Goal: Transaction & Acquisition: Purchase product/service

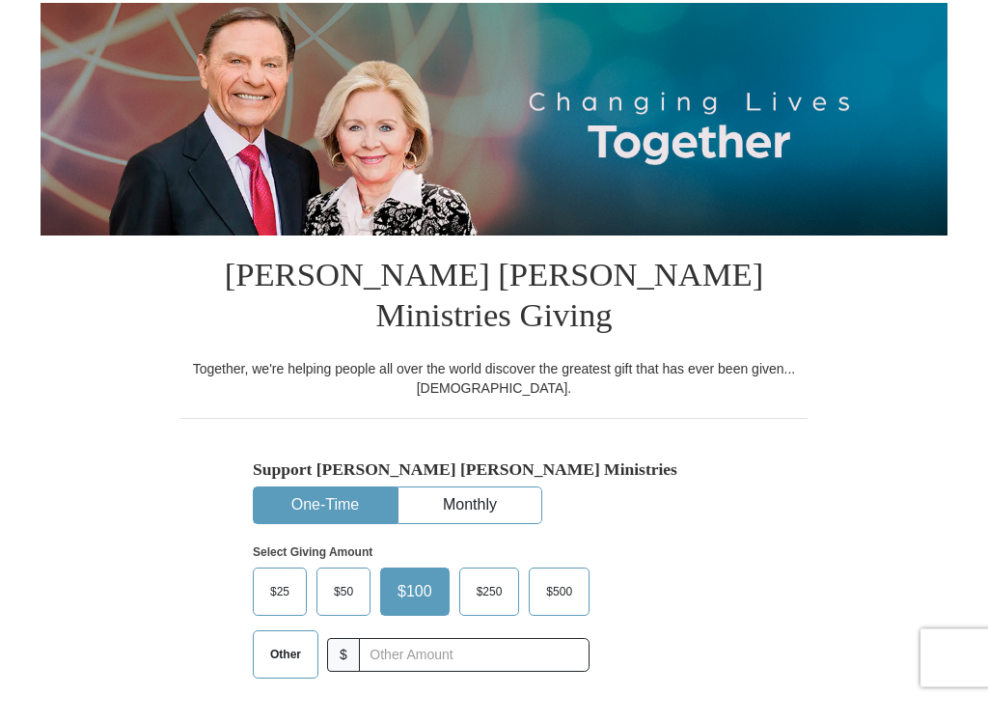
scroll to position [179, 0]
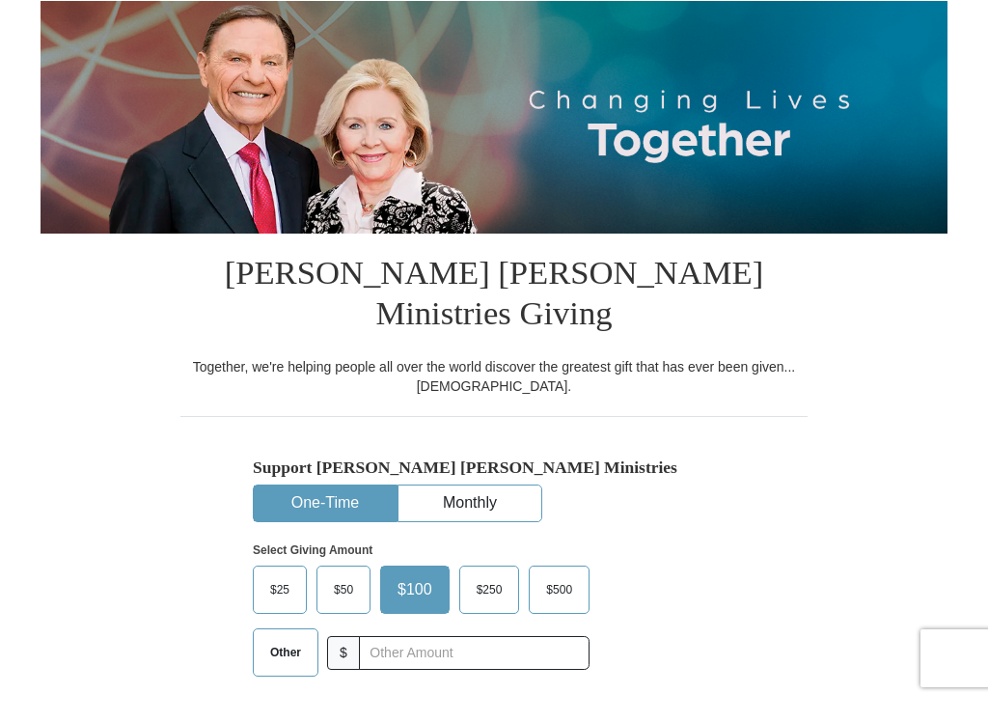
click at [342, 596] on span "$50" at bounding box center [343, 610] width 39 height 29
click at [0, 0] on input "$50" at bounding box center [0, 0] width 0 height 0
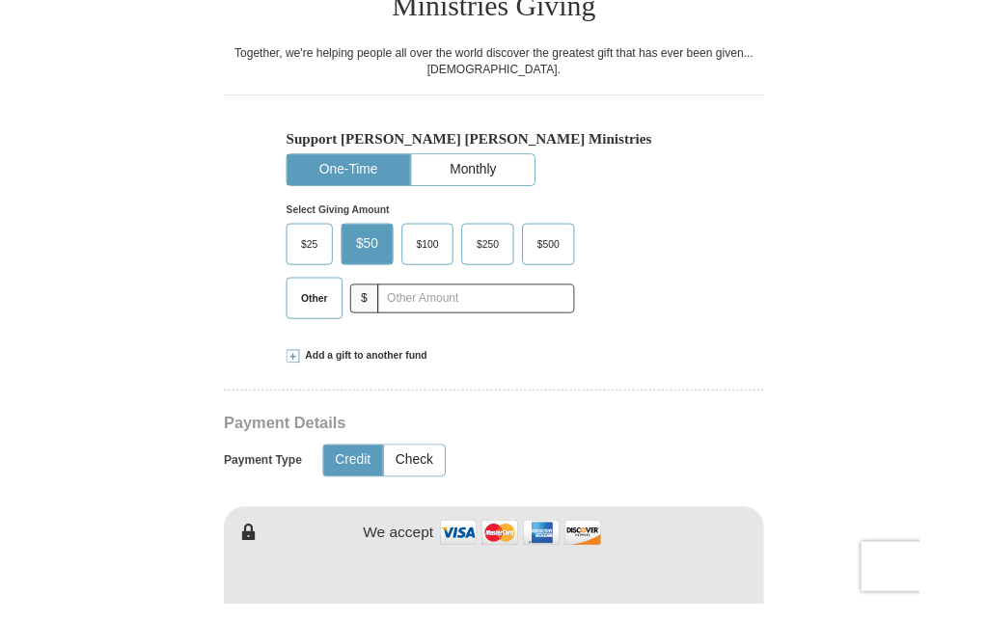
scroll to position [507, 0]
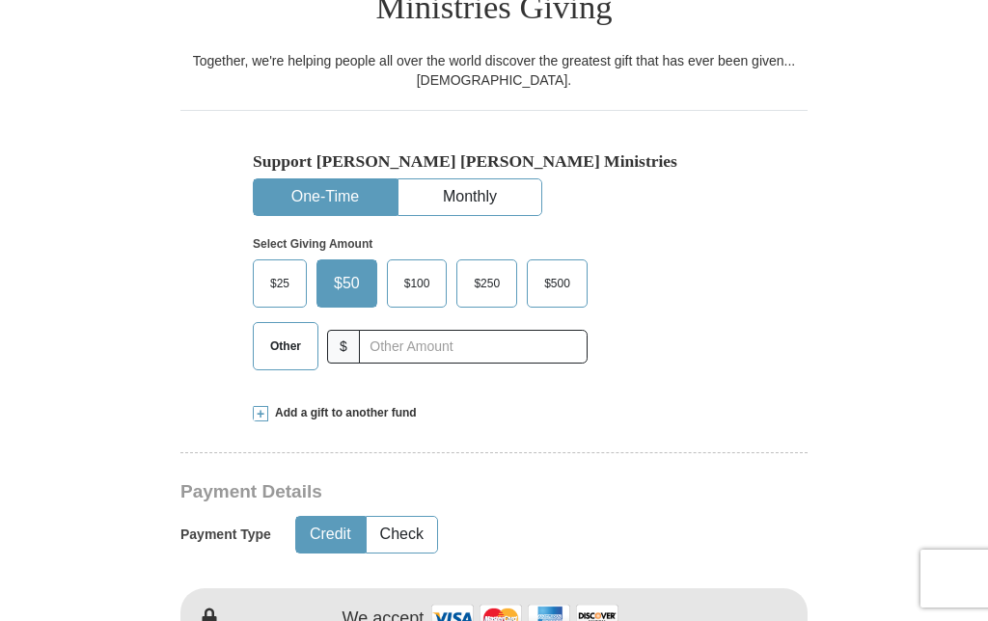
type input "[PERSON_NAME]"
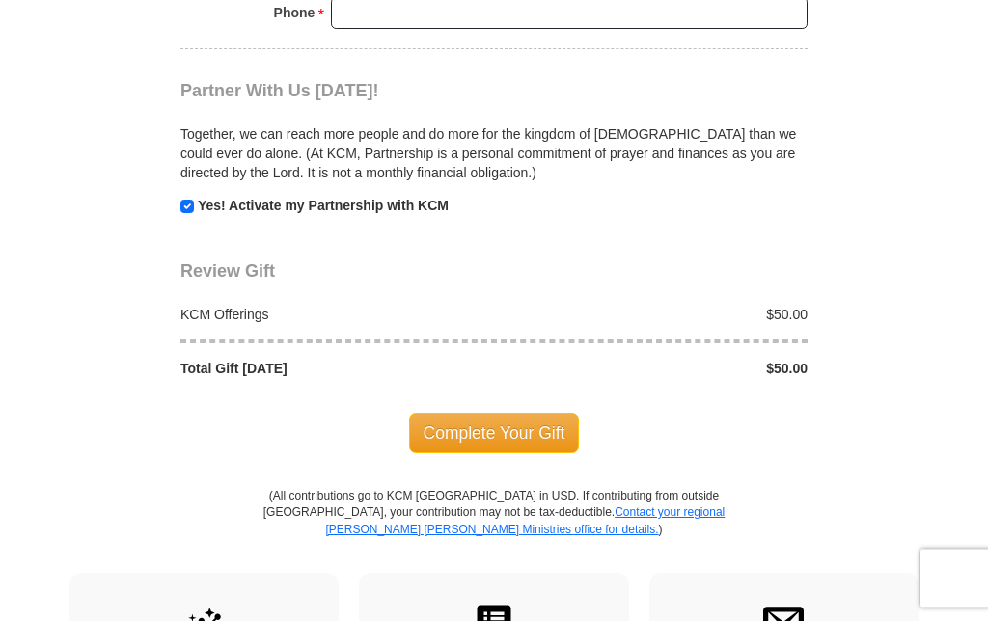
scroll to position [1874, 0]
click at [498, 413] on span "Complete Your Gift" at bounding box center [494, 433] width 171 height 41
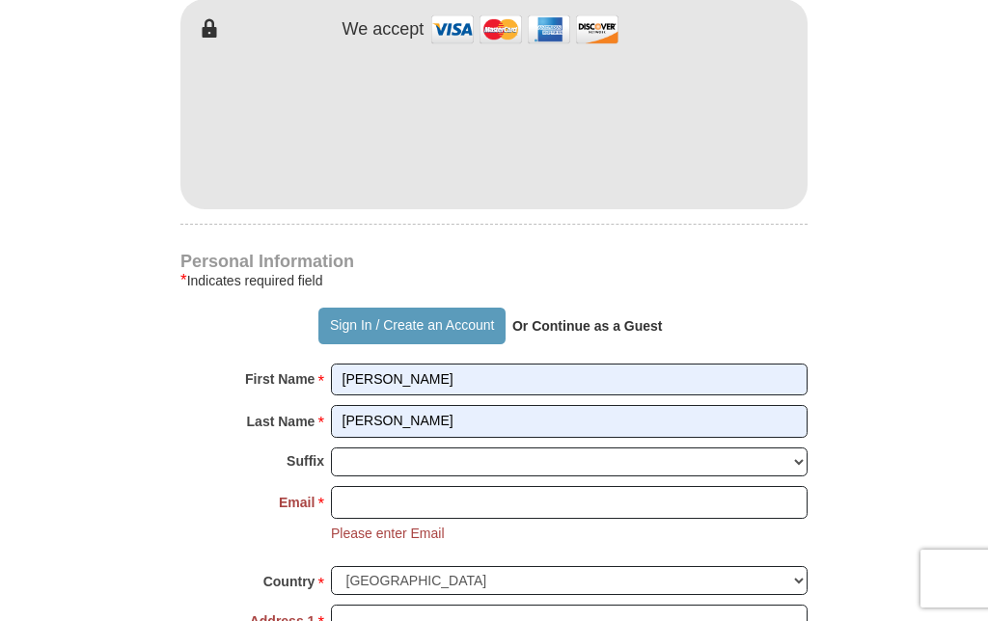
scroll to position [1089, 0]
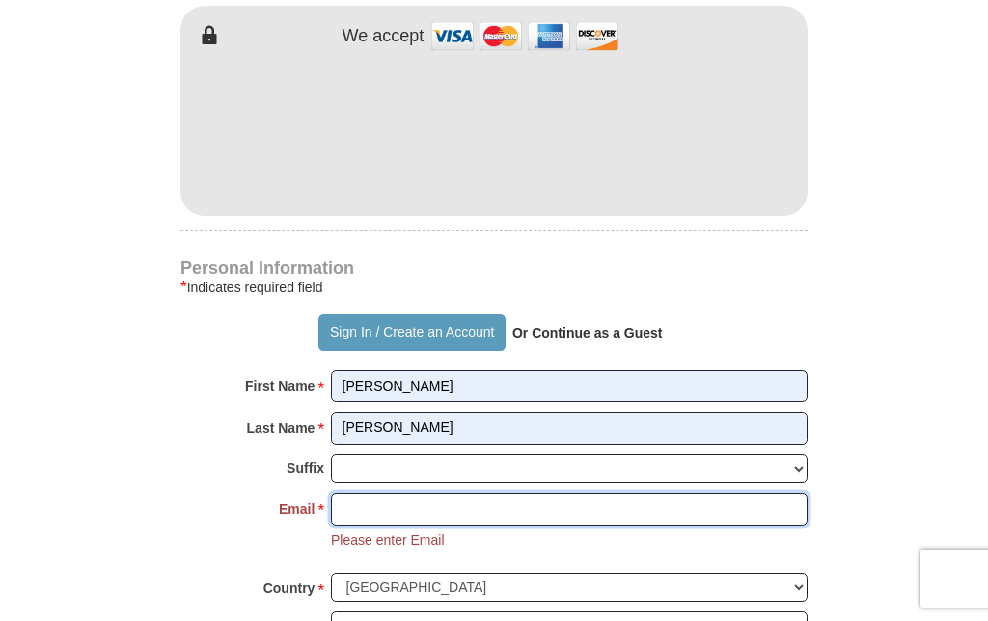
click at [397, 493] on input "Email *" at bounding box center [569, 509] width 477 height 33
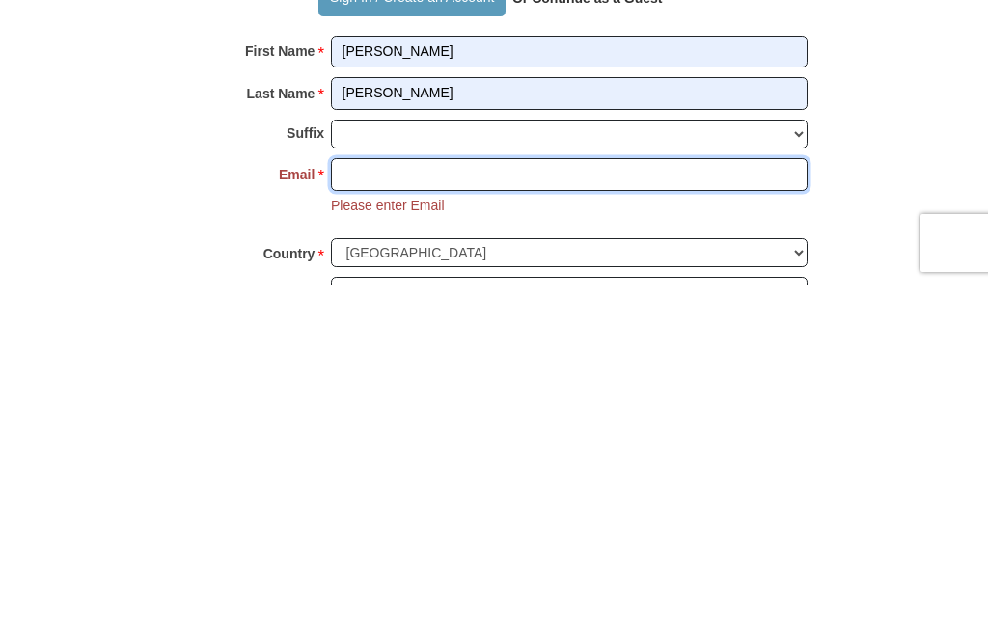
type input "[EMAIL_ADDRESS][DOMAIN_NAME]"
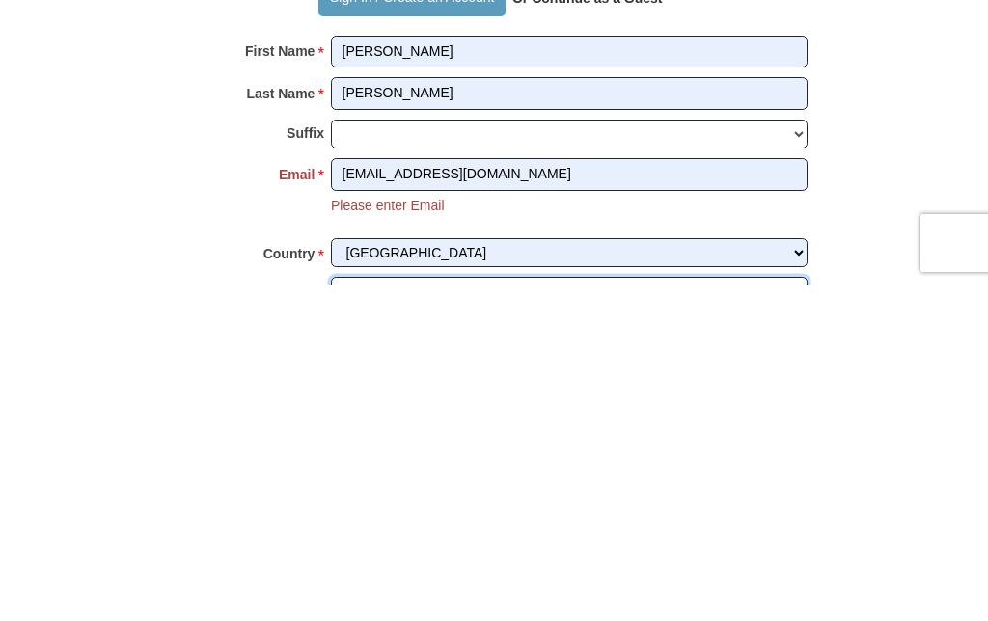
type input "[STREET_ADDRESS]"
type input "[GEOGRAPHIC_DATA]"
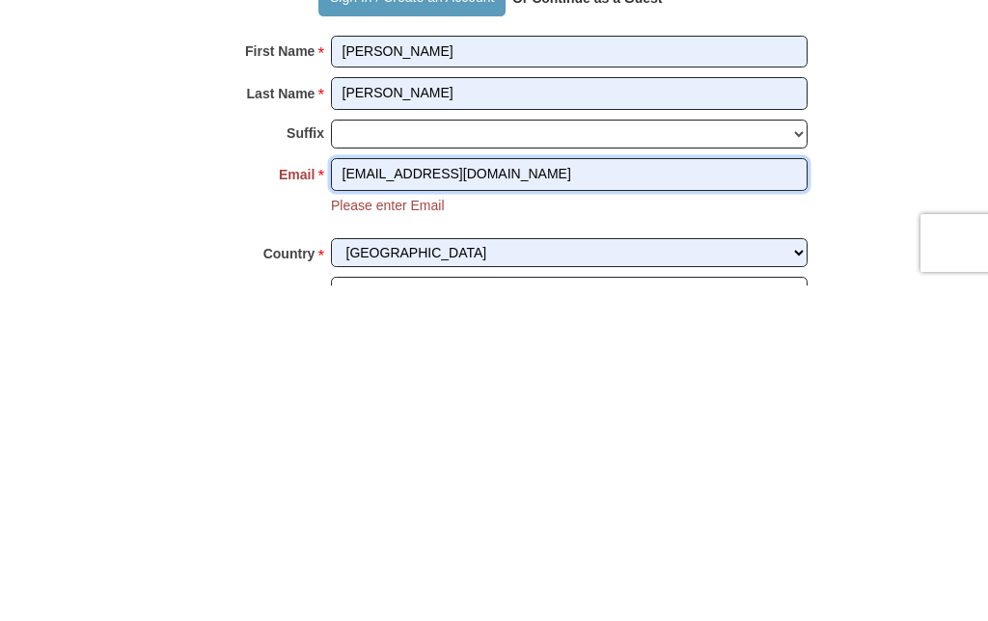
scroll to position [1425, 0]
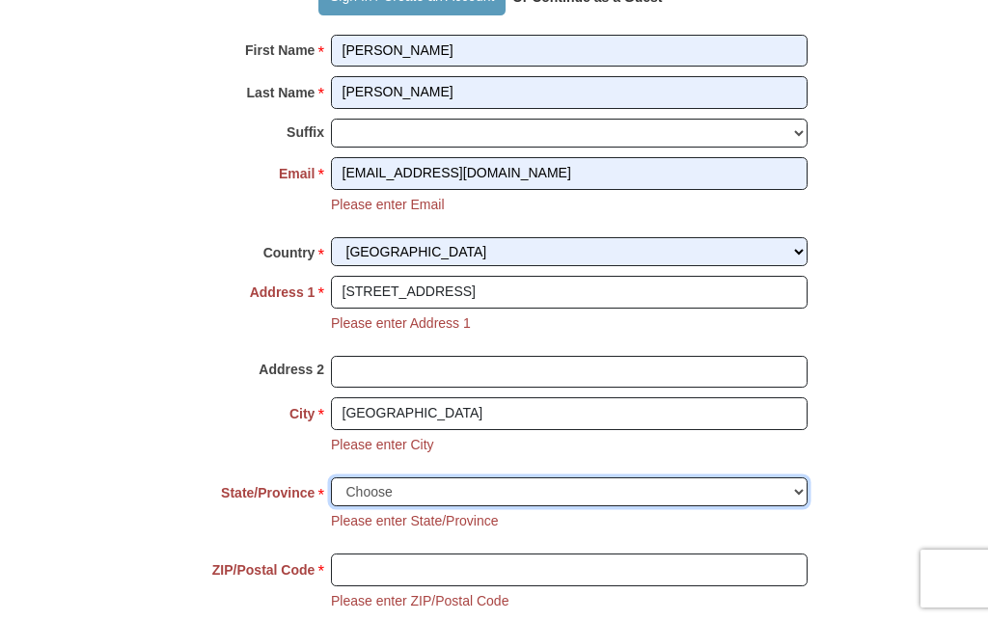
select select "NC"
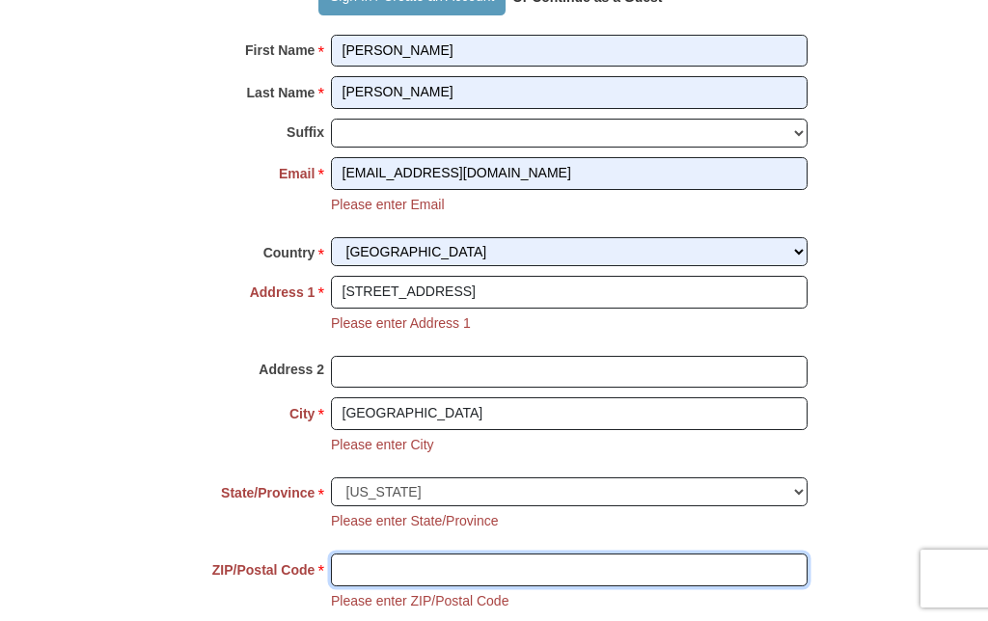
type input "28075"
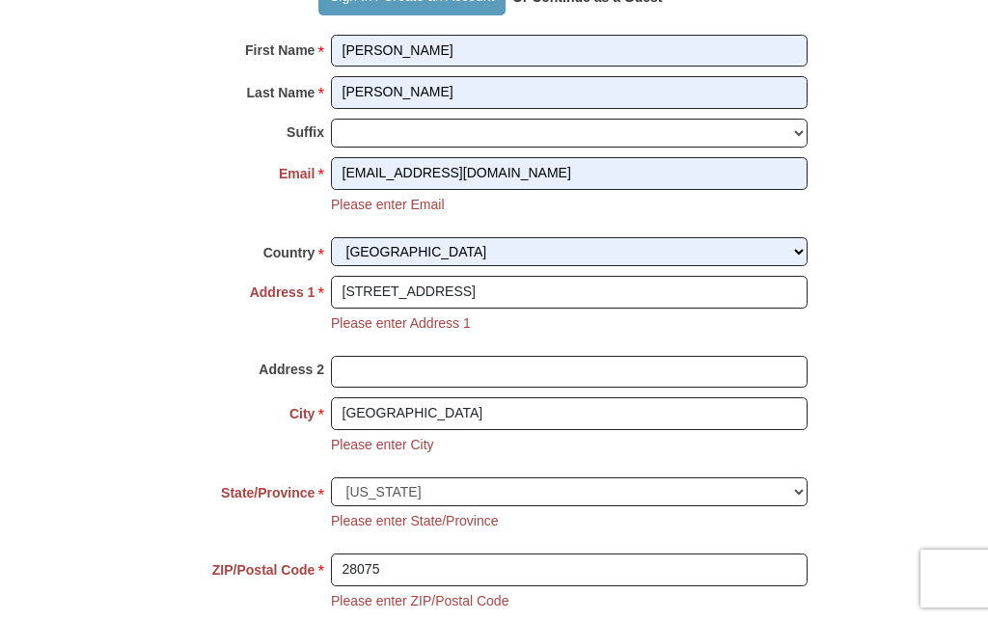
type input "7044553352"
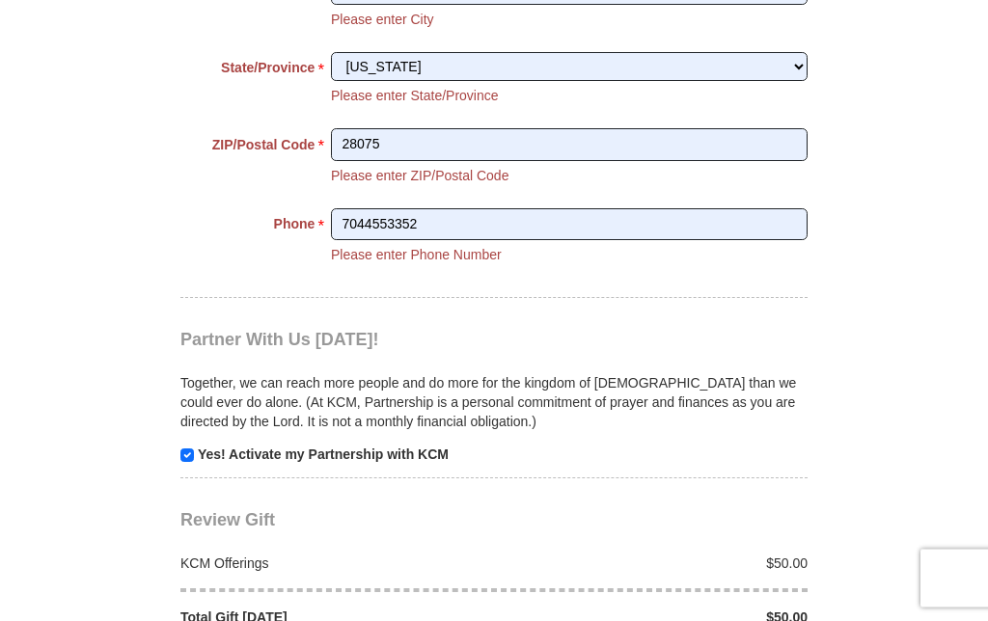
scroll to position [1855, 0]
